Goal: Information Seeking & Learning: Learn about a topic

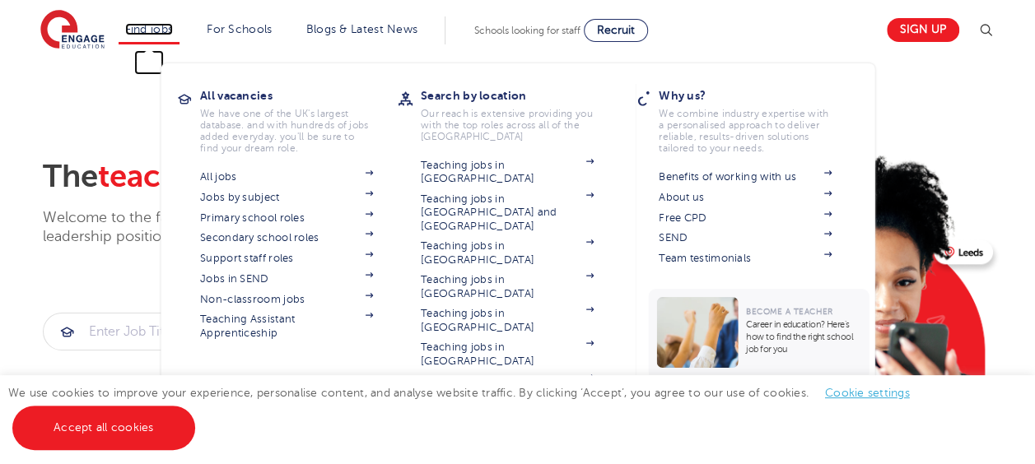
click at [161, 28] on link "Find jobs" at bounding box center [149, 29] width 49 height 12
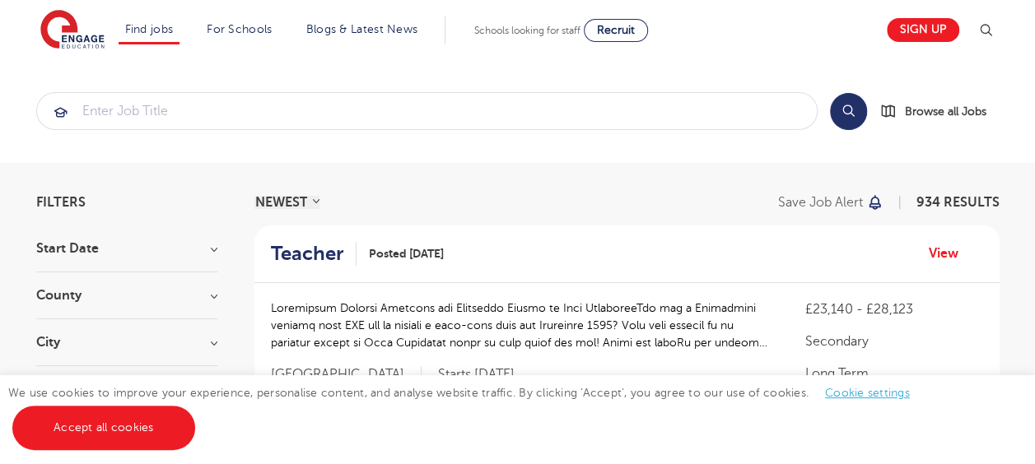
click at [117, 239] on section "Filters Start Date September 85 November 5 October 3 Show more County London 68…" at bounding box center [126, 327] width 181 height 263
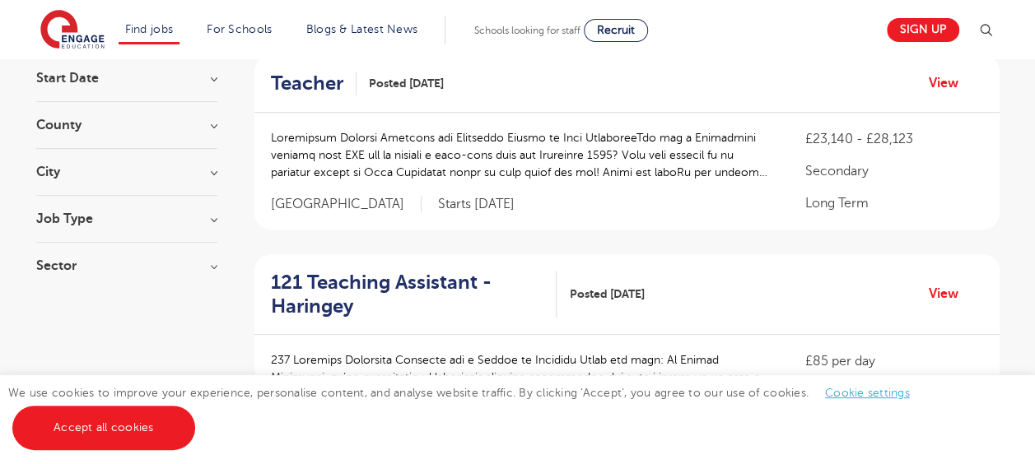
scroll to position [82, 0]
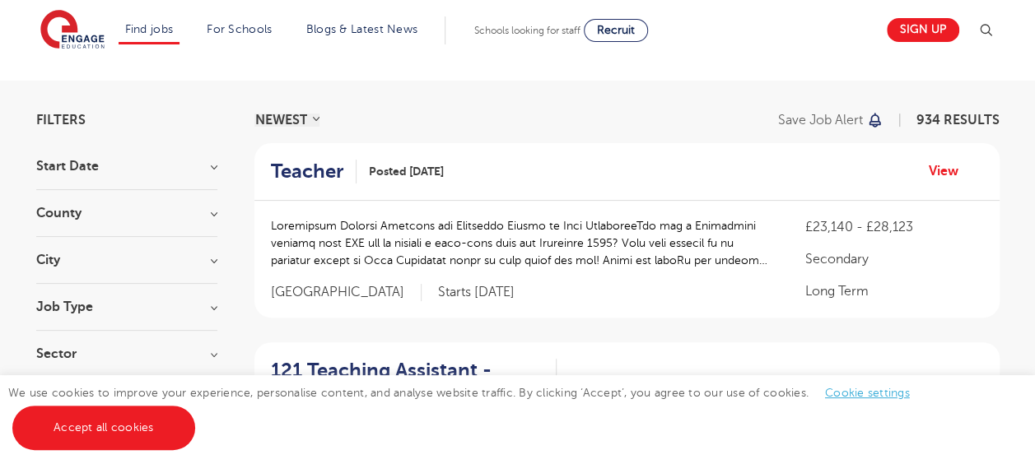
click at [76, 247] on section "Start Date September 85 November 5 October 3 Show more County London 688 Hertfo…" at bounding box center [126, 268] width 181 height 217
click at [214, 265] on div "City Hounslow 70 Bromley 37 Wandsworth 35 Hackney 33 Haringey 33 Show more" at bounding box center [126, 269] width 181 height 30
click at [213, 259] on h3 "City" at bounding box center [126, 260] width 181 height 13
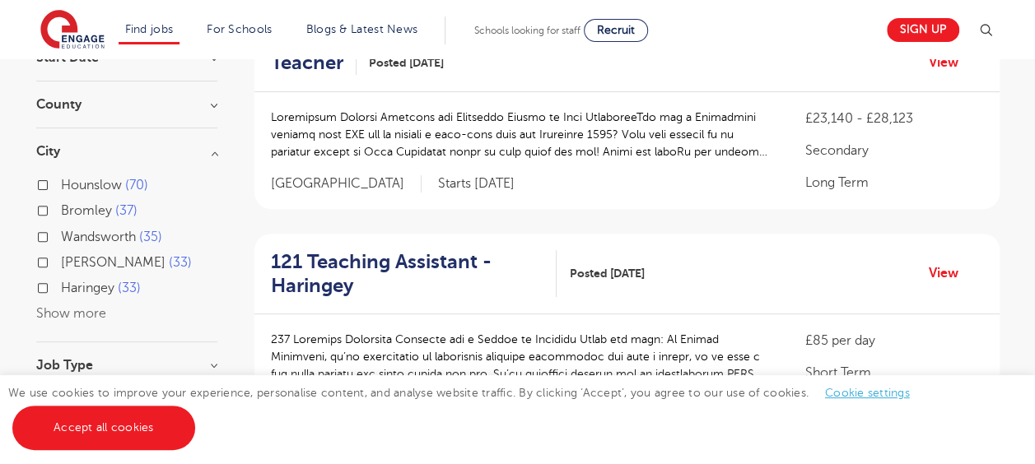
scroll to position [247, 0]
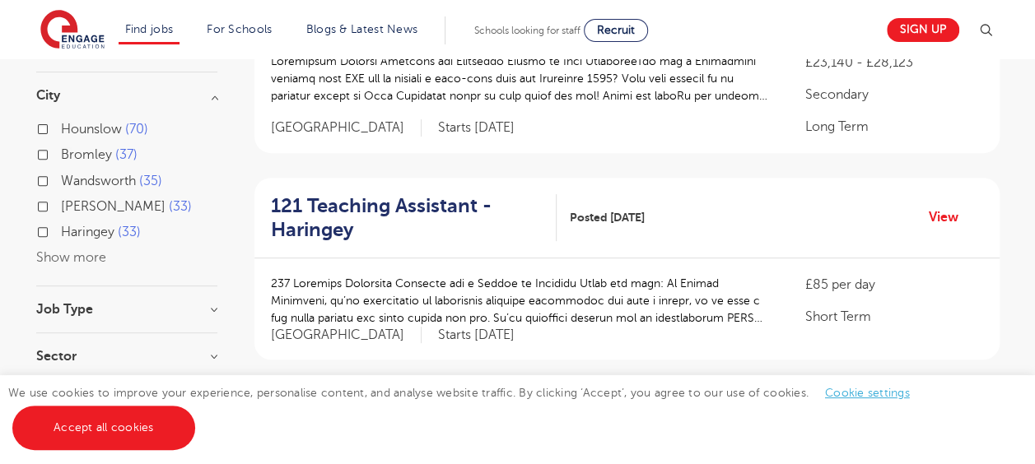
click at [58, 256] on button "Show more" at bounding box center [71, 257] width 70 height 15
